Goal: Transaction & Acquisition: Purchase product/service

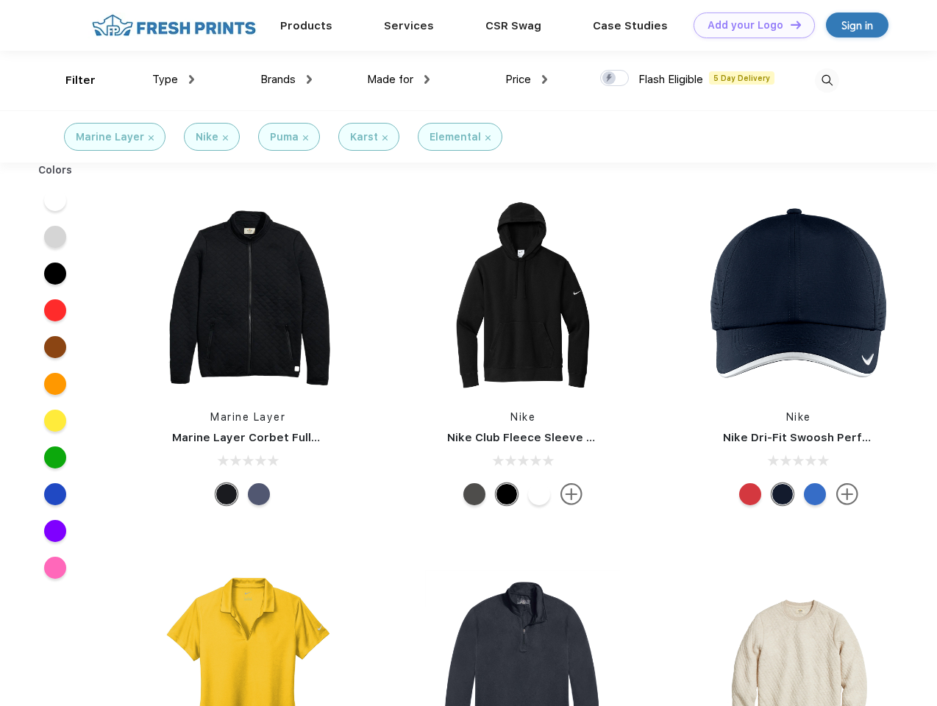
click at [749, 25] on link "Add your Logo Design Tool" at bounding box center [754, 26] width 121 height 26
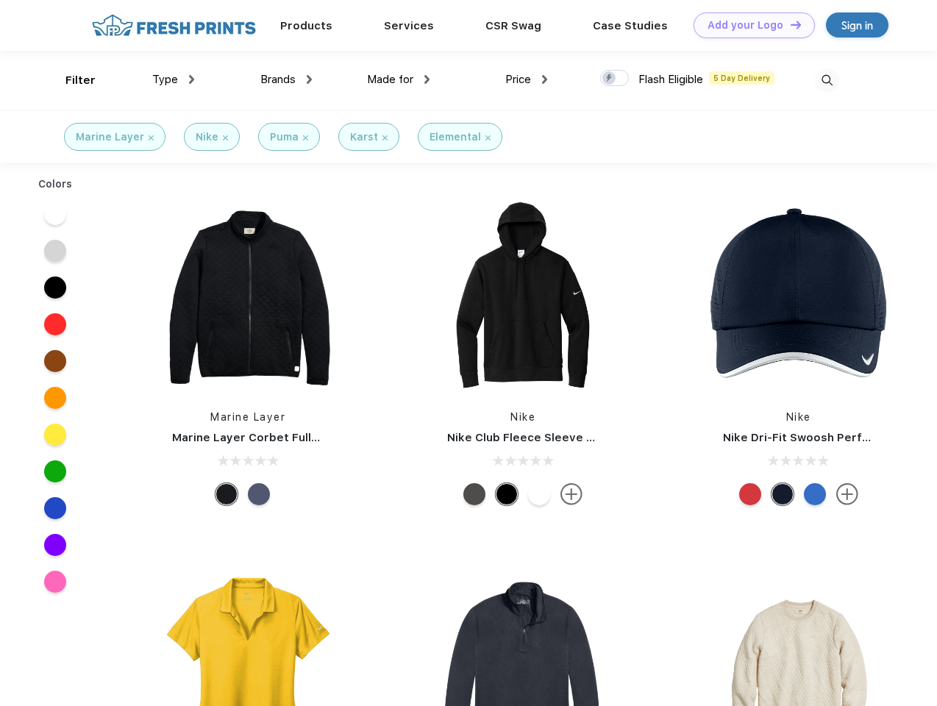
click at [0, 0] on div "Design Tool" at bounding box center [0, 0] width 0 height 0
click at [789, 24] on link "Add your Logo Design Tool" at bounding box center [754, 26] width 121 height 26
click at [71, 80] on div "Filter" at bounding box center [80, 80] width 30 height 17
click at [174, 79] on span "Type" at bounding box center [165, 79] width 26 height 13
click at [286, 79] on span "Brands" at bounding box center [277, 79] width 35 height 13
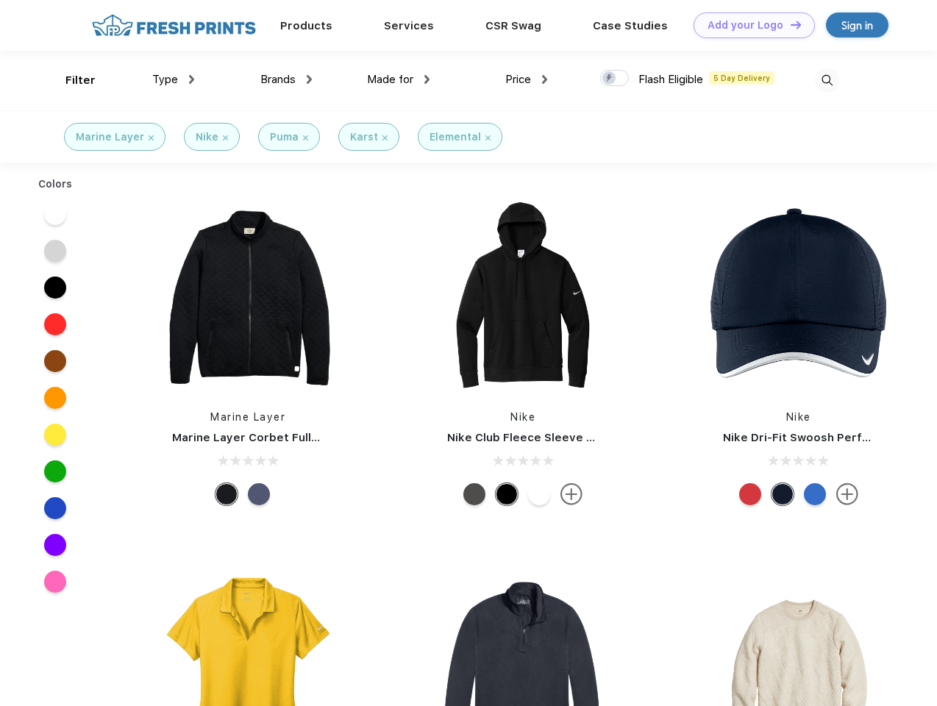
click at [399, 79] on span "Made for" at bounding box center [390, 79] width 46 height 13
click at [527, 79] on span "Price" at bounding box center [518, 79] width 26 height 13
